Goal: Browse casually

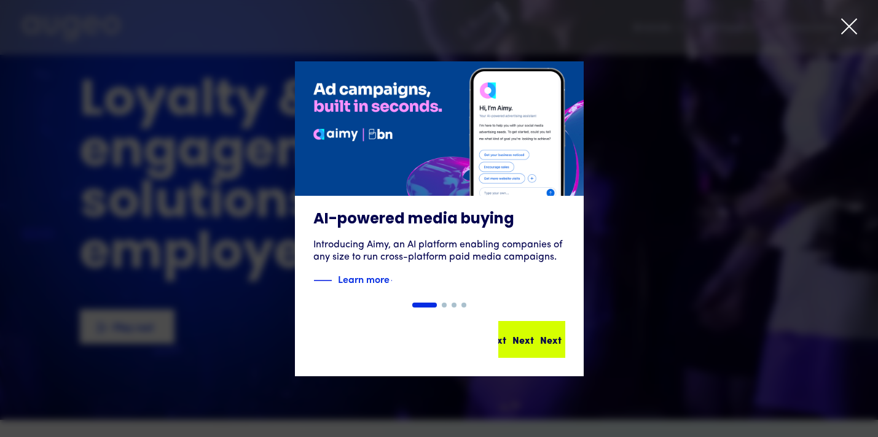
click at [538, 334] on div "Next" at bounding box center [549, 339] width 22 height 15
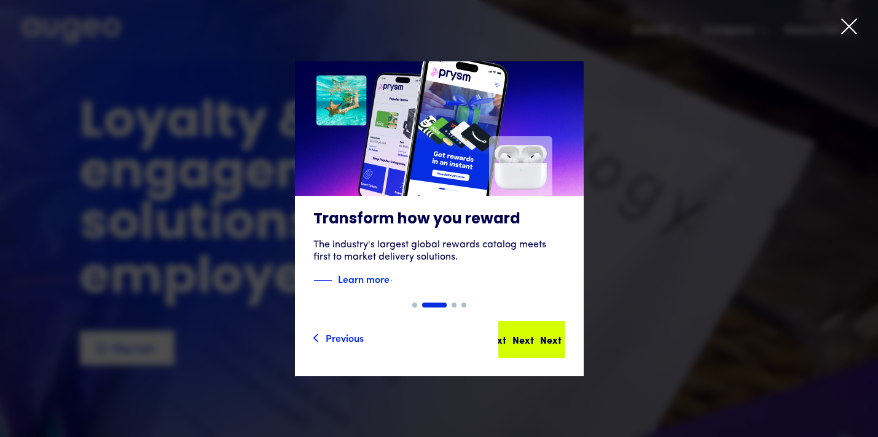
click at [533, 344] on div "Next Next Next Next" at bounding box center [537, 339] width 111 height 15
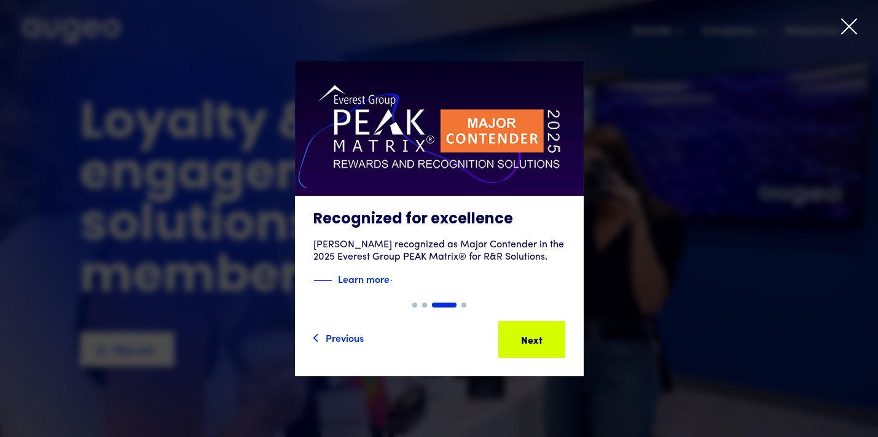
scroll to position [1, 0]
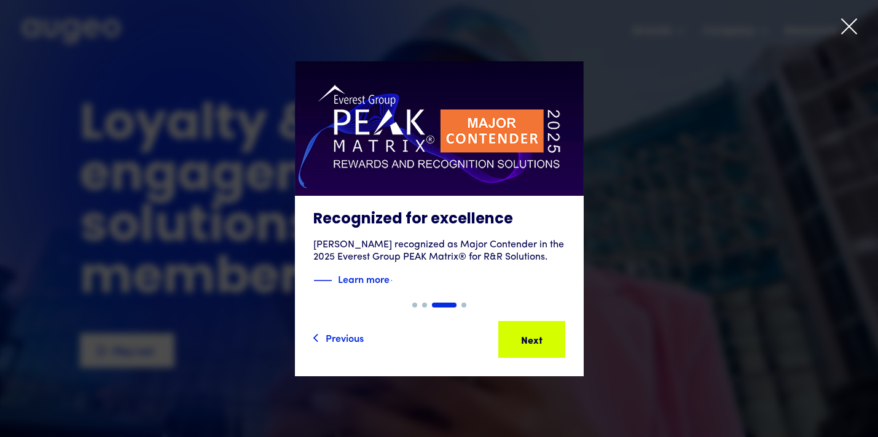
click at [533, 344] on div "Next Next Next Next" at bounding box center [537, 339] width 111 height 15
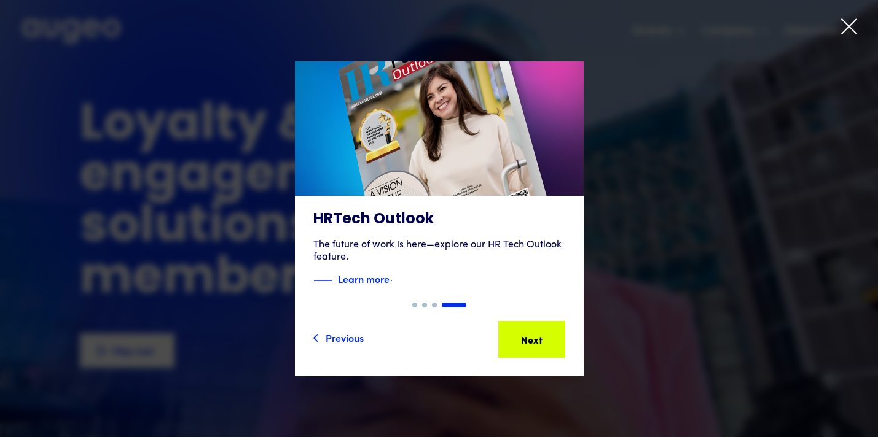
scroll to position [0, 0]
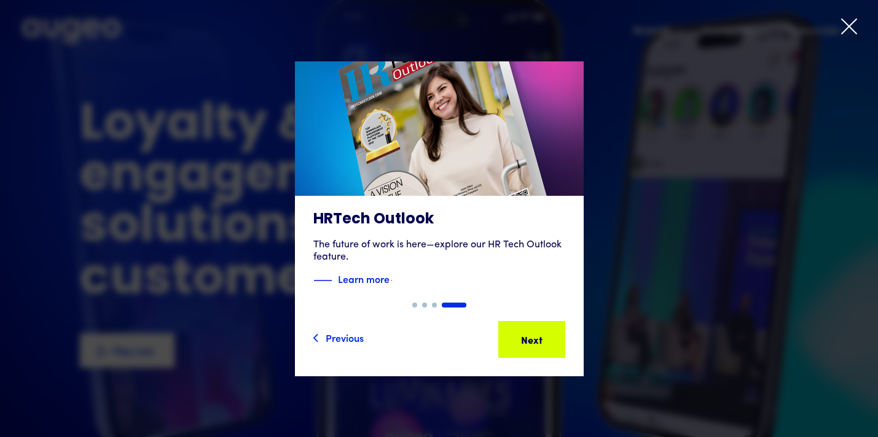
click at [533, 344] on div "Next Next Next Next" at bounding box center [537, 339] width 111 height 15
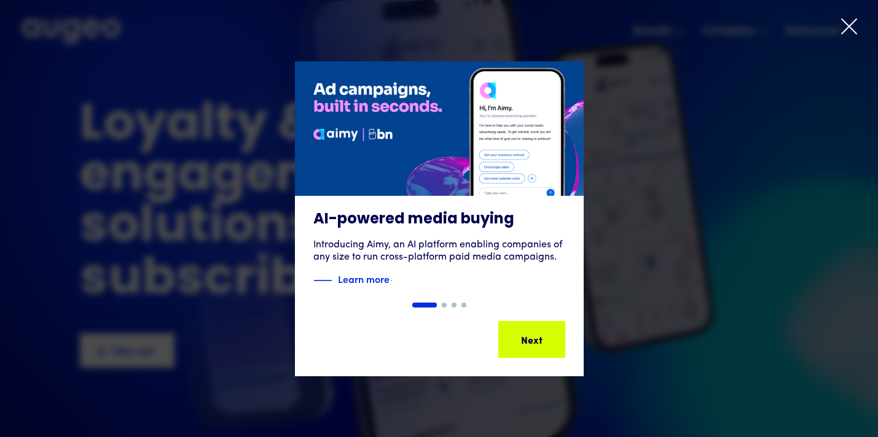
click at [540, 344] on div "Next" at bounding box center [551, 339] width 22 height 15
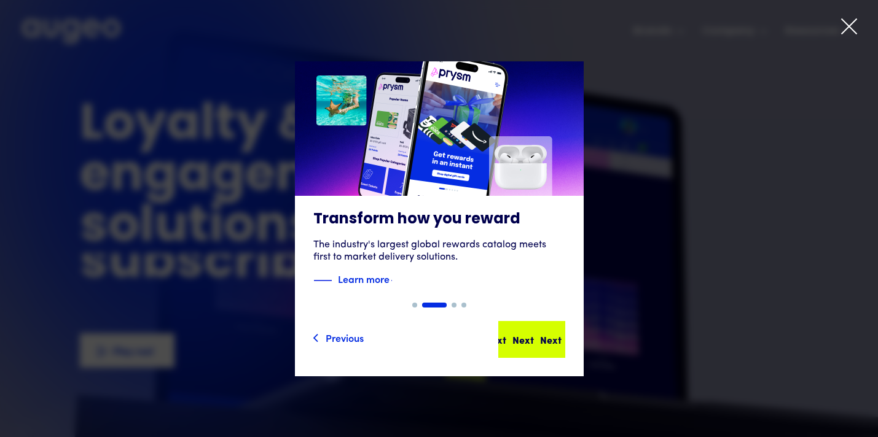
click at [533, 344] on div "Next Next Next Next" at bounding box center [537, 339] width 111 height 15
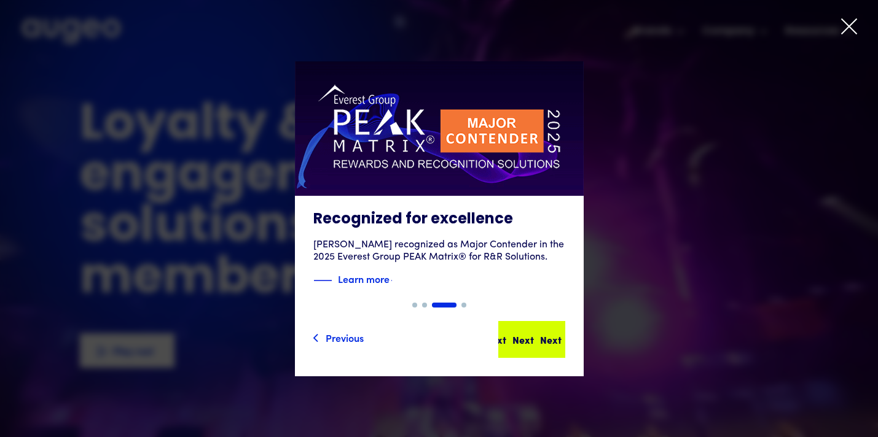
click at [555, 329] on div "Next Next Next Next" at bounding box center [532, 340] width 65 height 34
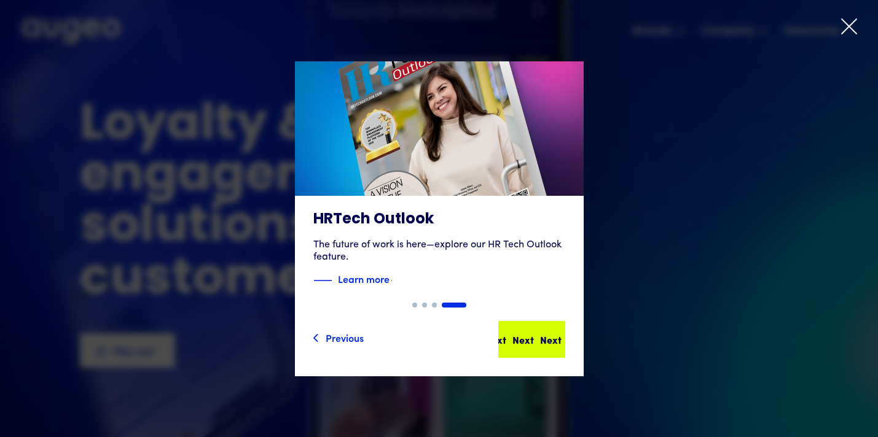
click at [540, 337] on div "Next" at bounding box center [551, 339] width 22 height 15
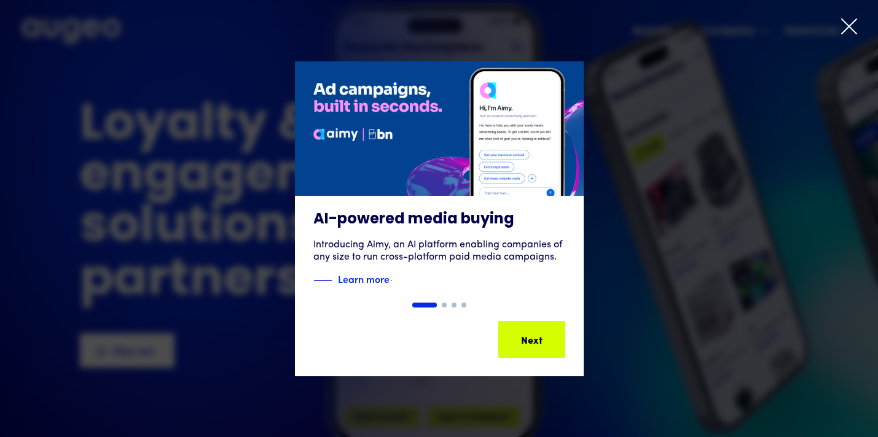
click at [844, 22] on icon at bounding box center [849, 26] width 15 height 15
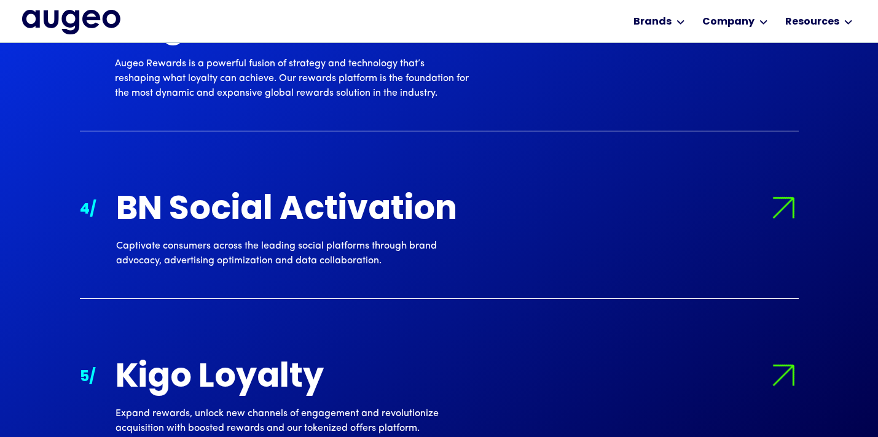
scroll to position [1532, 0]
